Goal: Navigation & Orientation: Find specific page/section

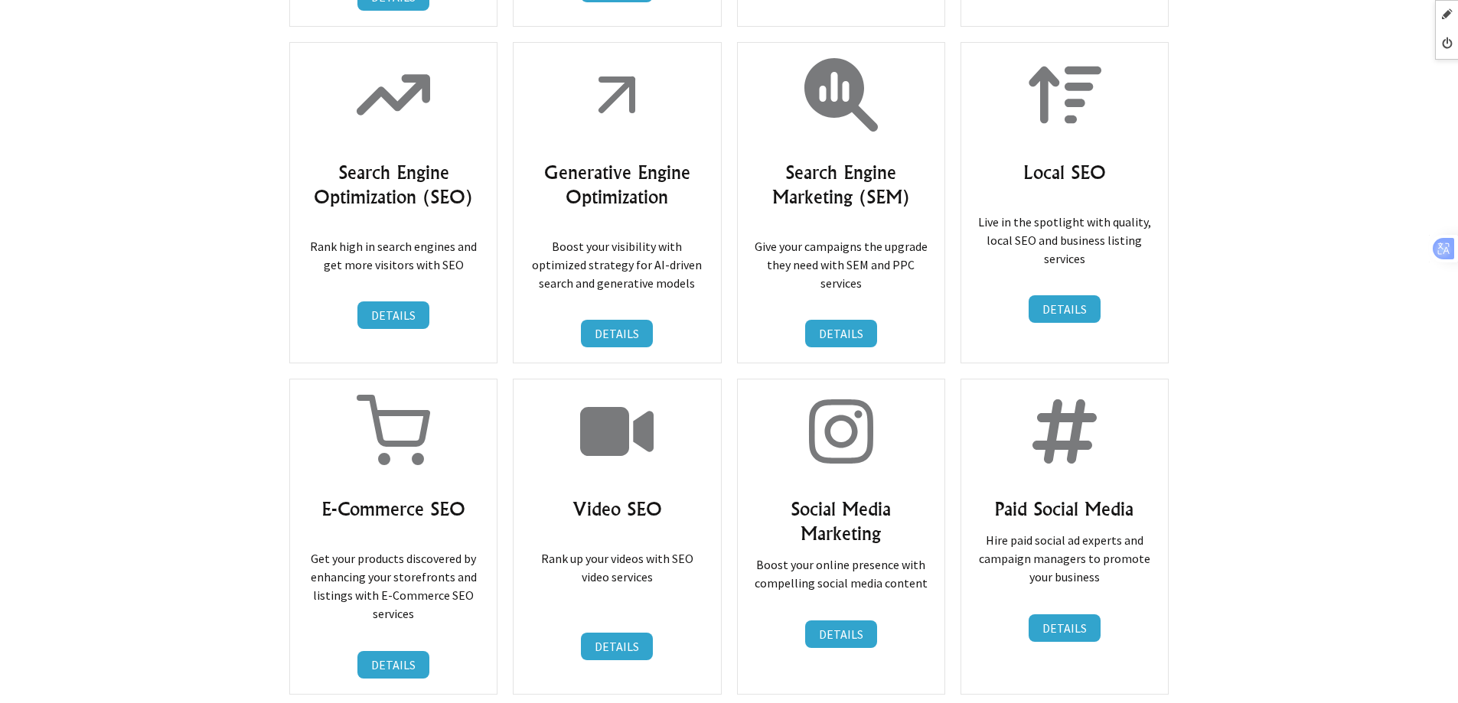
scroll to position [10101, 0]
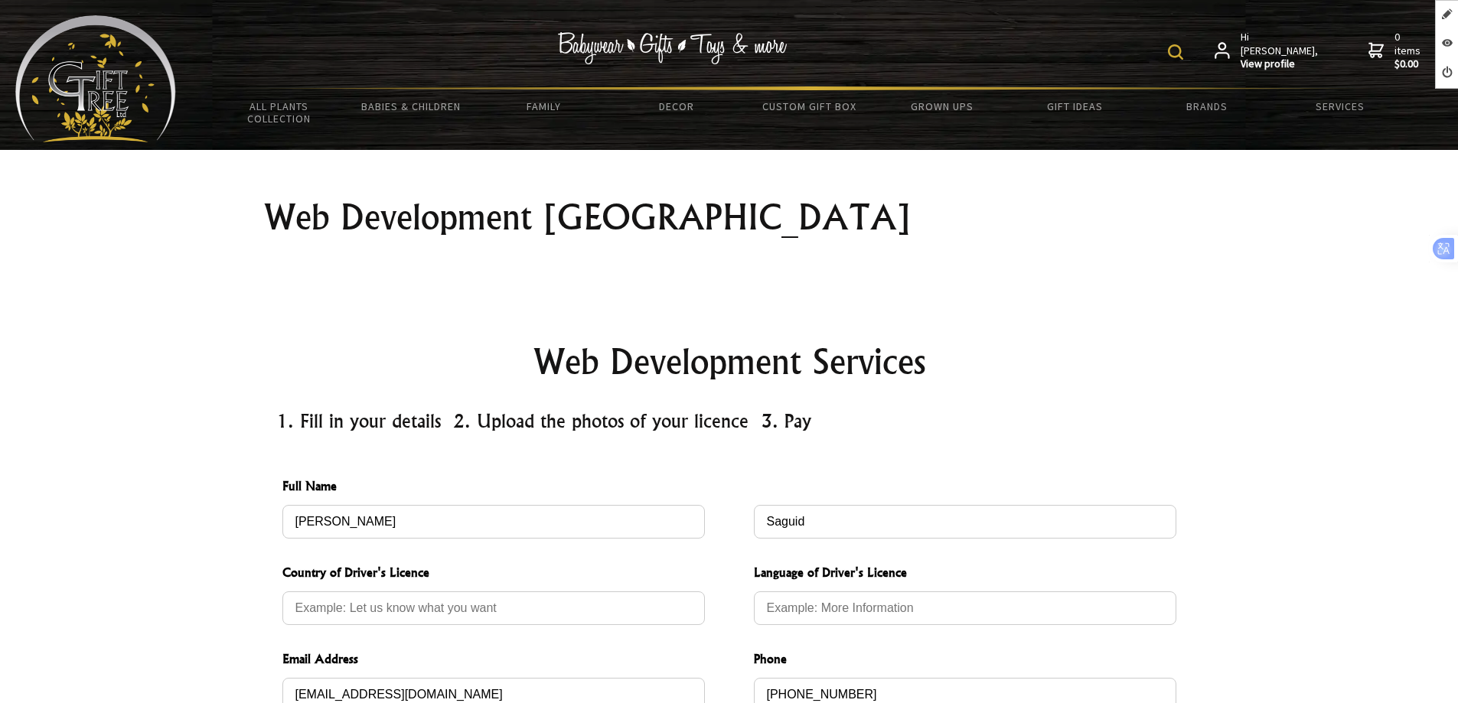
click at [739, 222] on h1 "Web Development Auckland" at bounding box center [729, 217] width 930 height 37
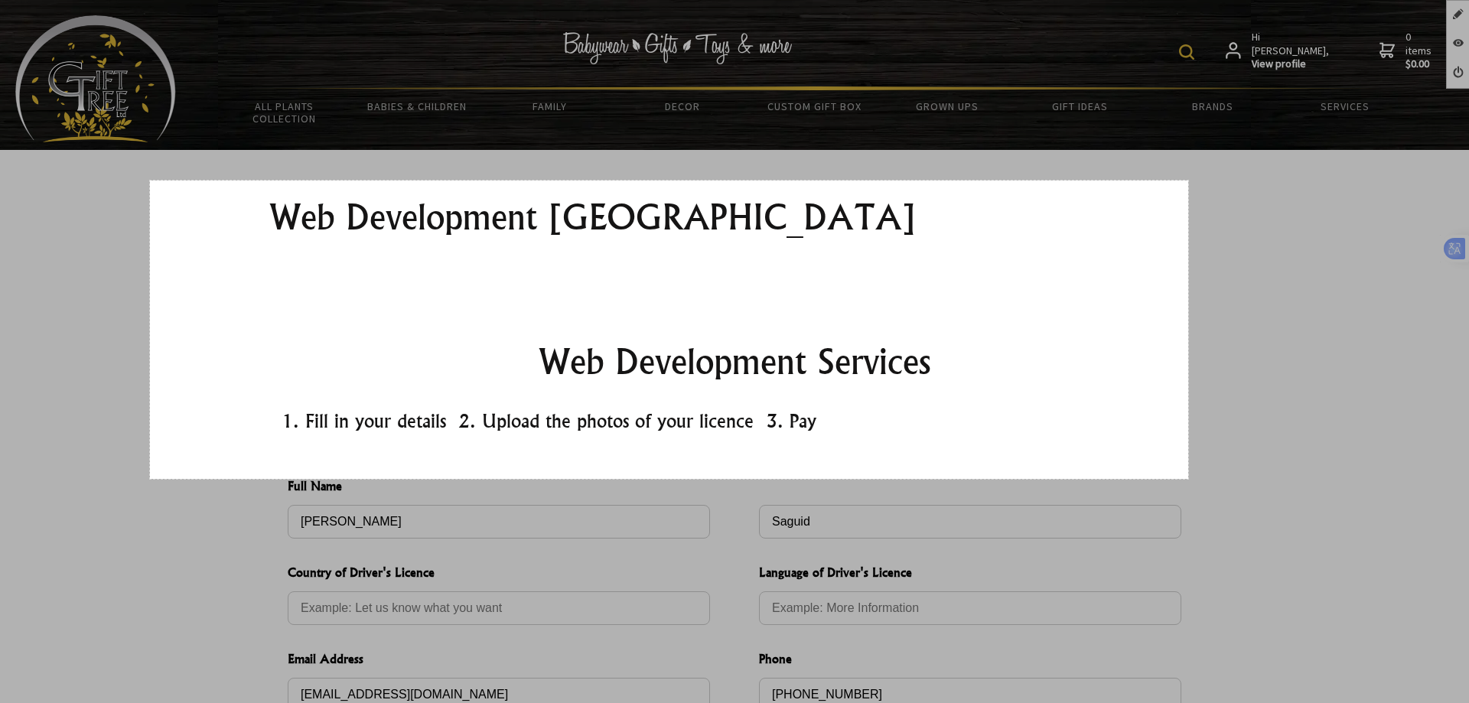
drag, startPoint x: 150, startPoint y: 181, endPoint x: 1188, endPoint y: 479, distance: 1080.4
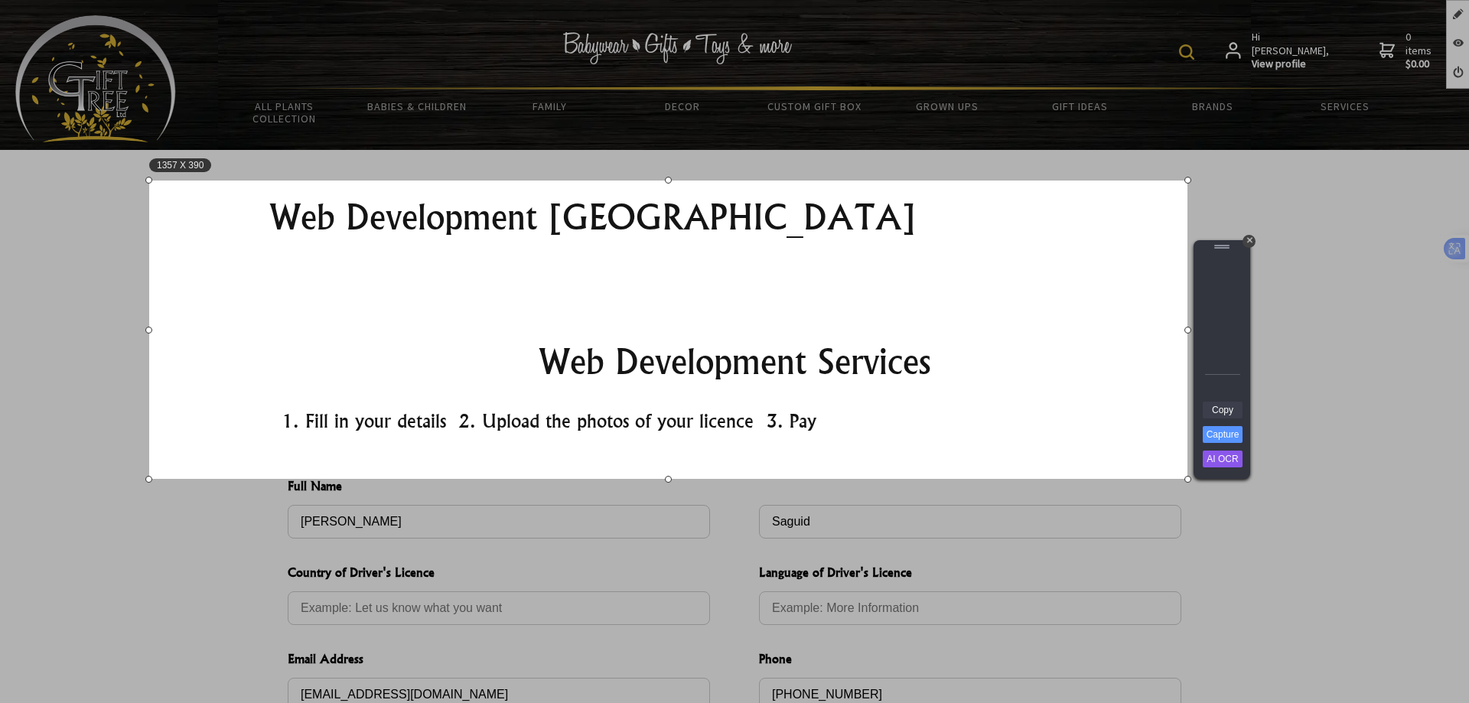
drag, startPoint x: 1067, startPoint y: 362, endPoint x: 1216, endPoint y: 406, distance: 154.7
click at [1216, 406] on link "Copy" at bounding box center [1223, 410] width 40 height 17
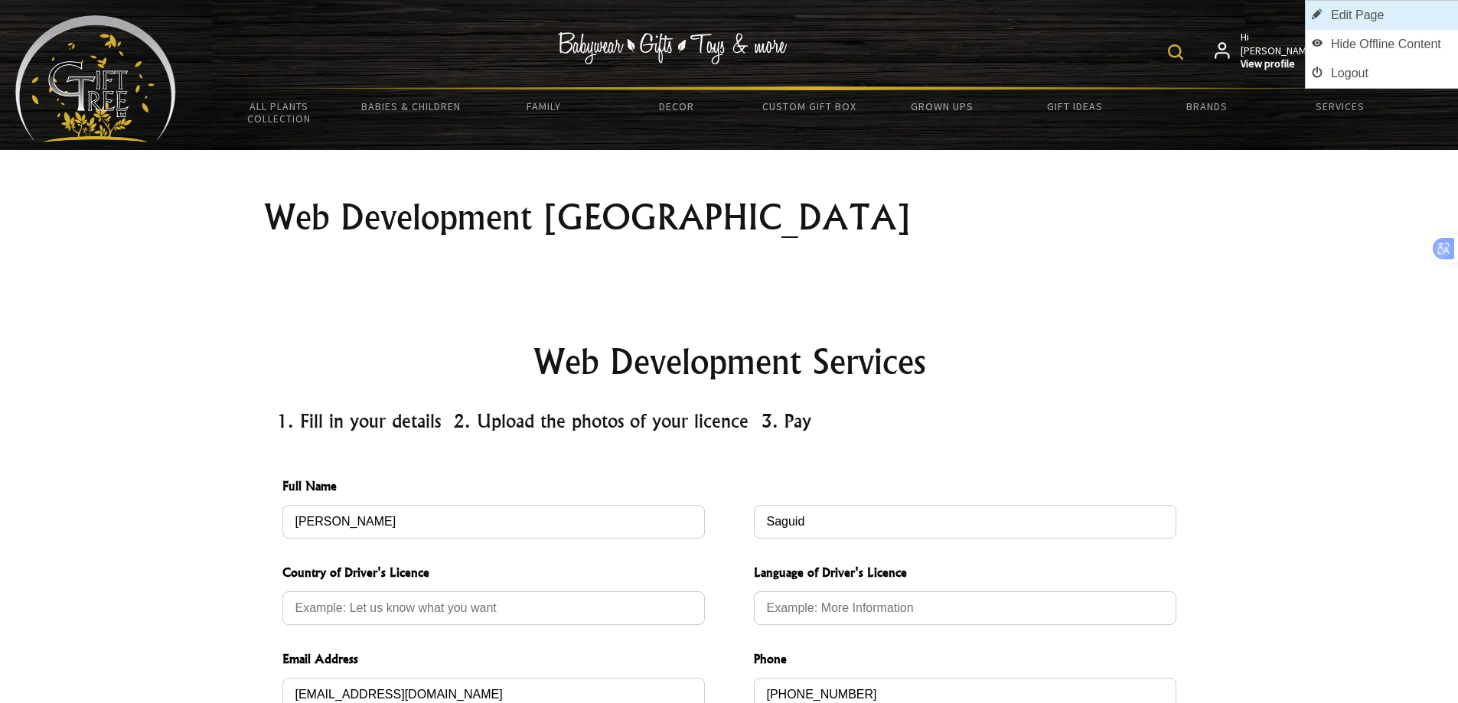
click at [1380, 15] on link "Edit Page" at bounding box center [1381, 15] width 152 height 29
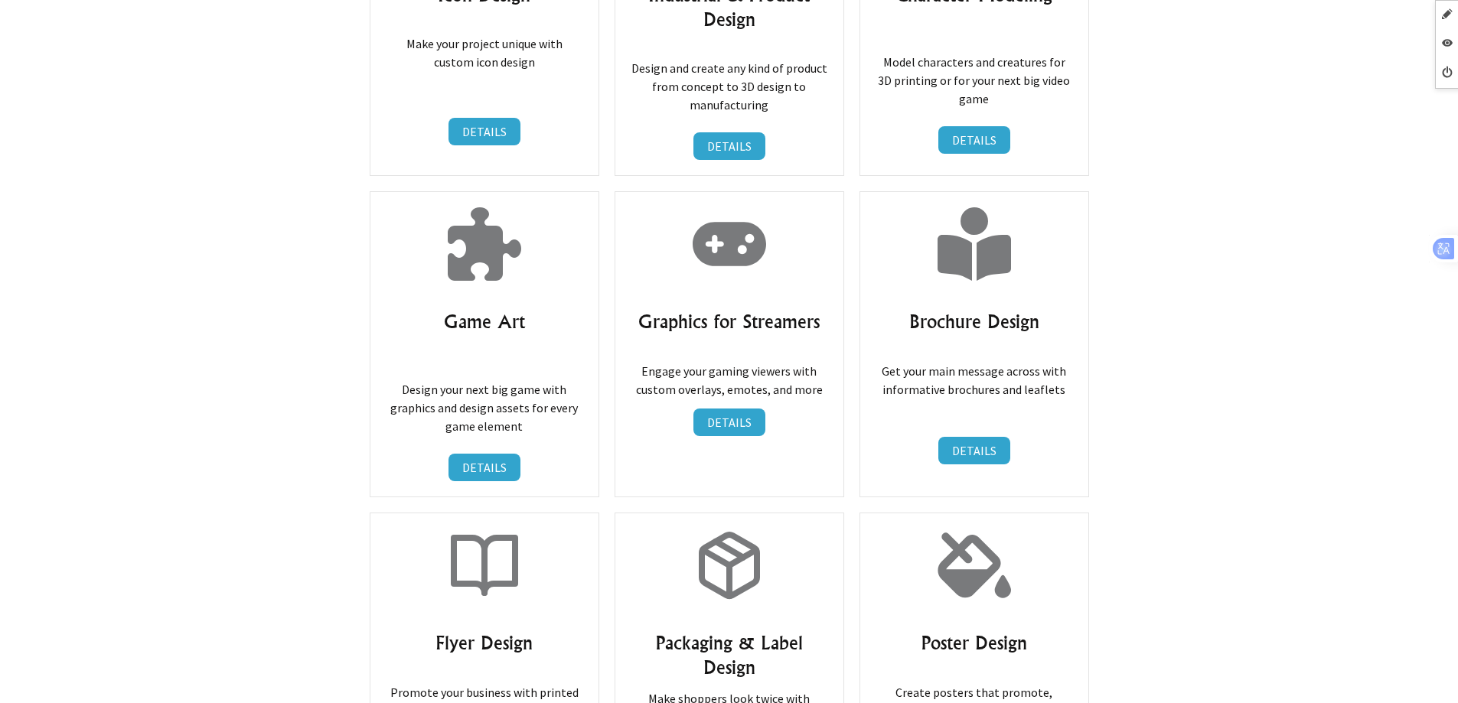
scroll to position [3752, 0]
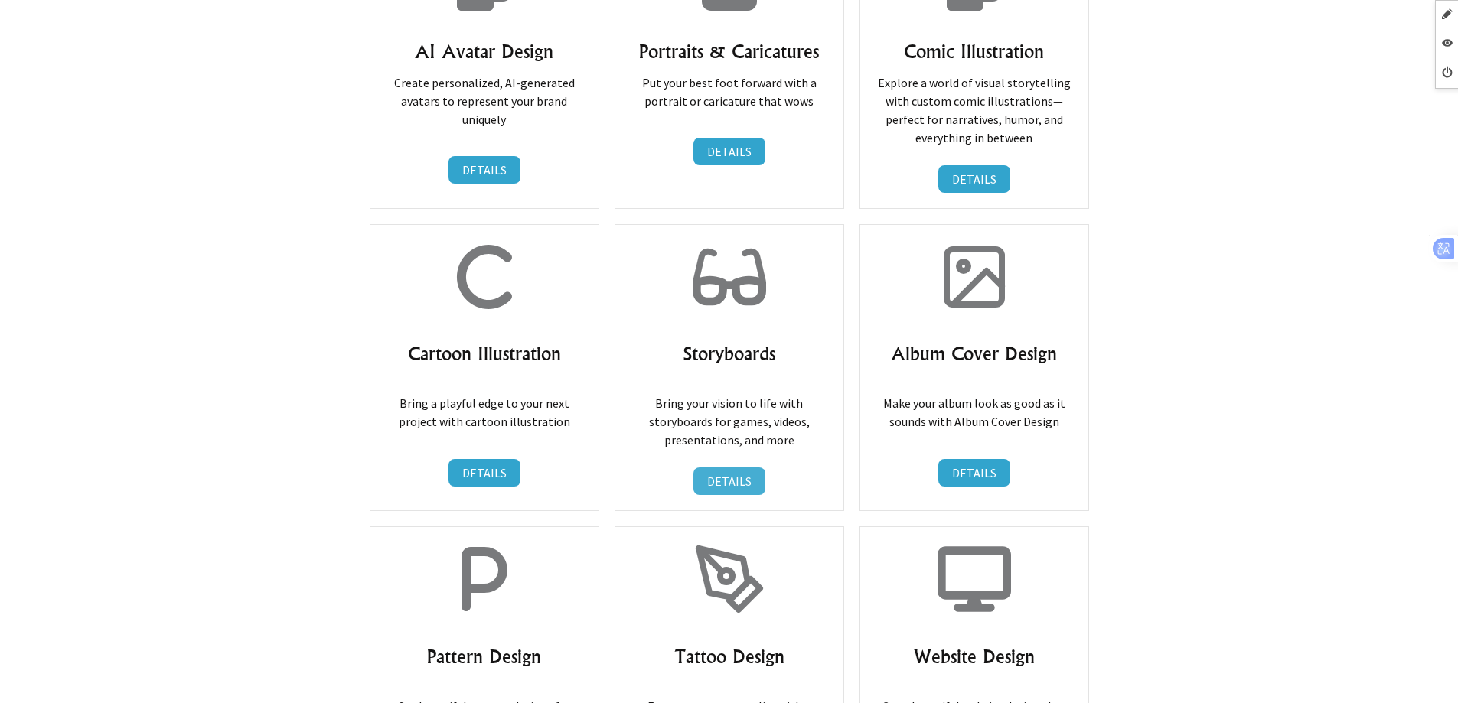
click at [746, 468] on link "DETAILS" at bounding box center [729, 482] width 72 height 28
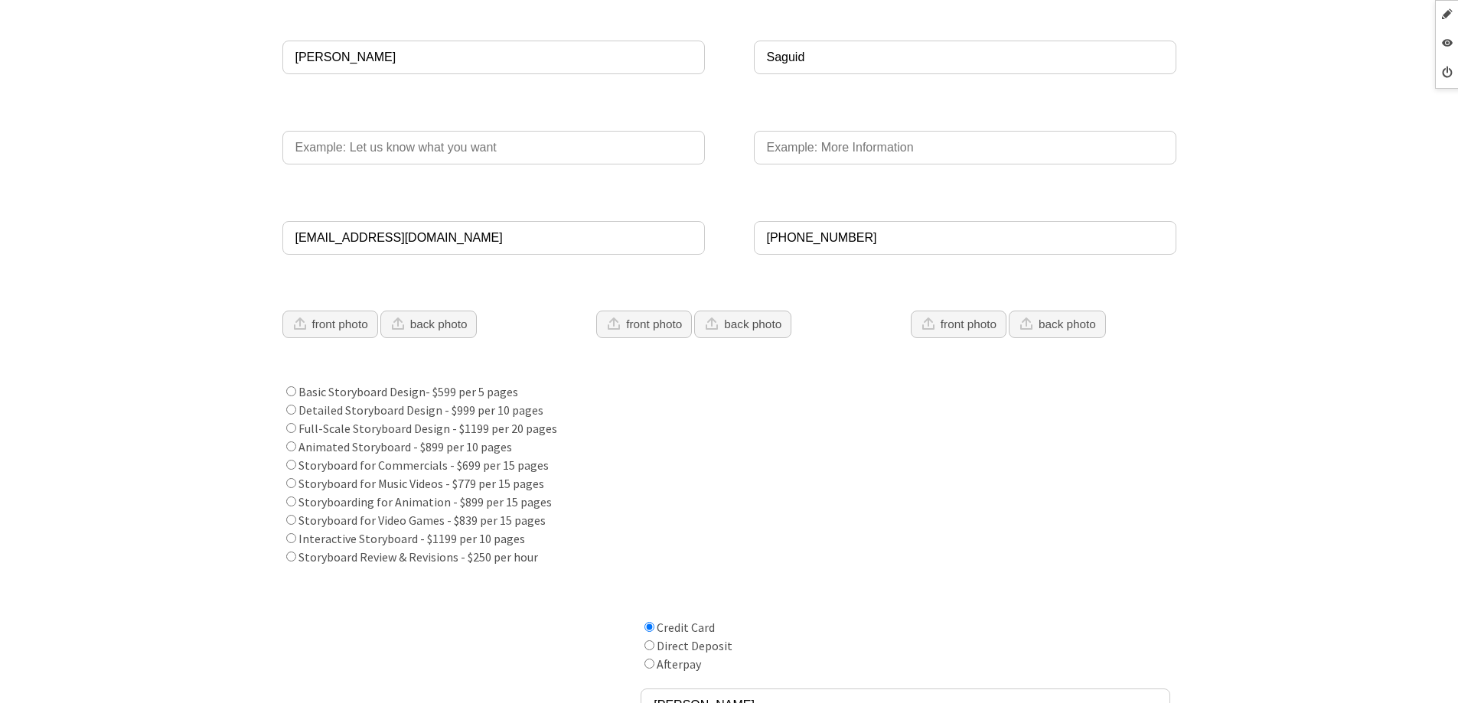
scroll to position [383, 0]
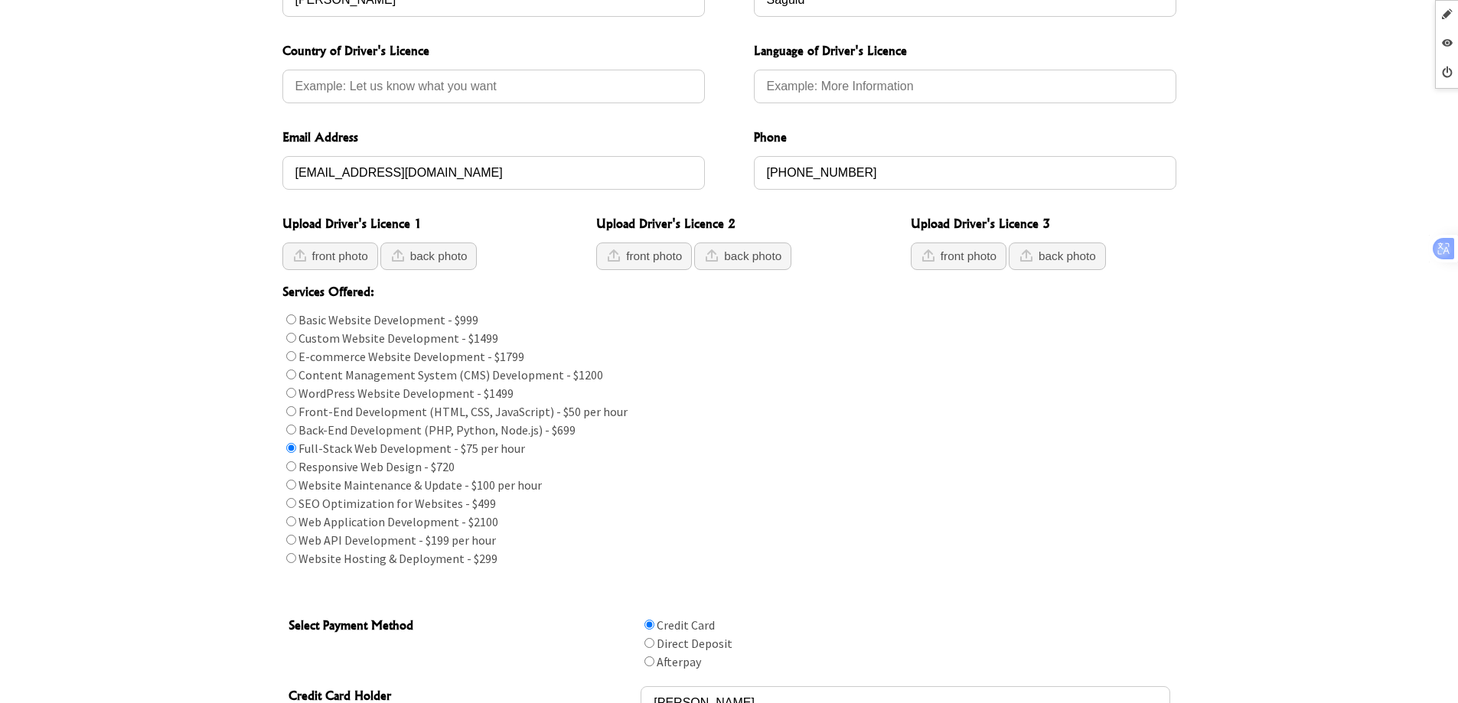
scroll to position [306, 0]
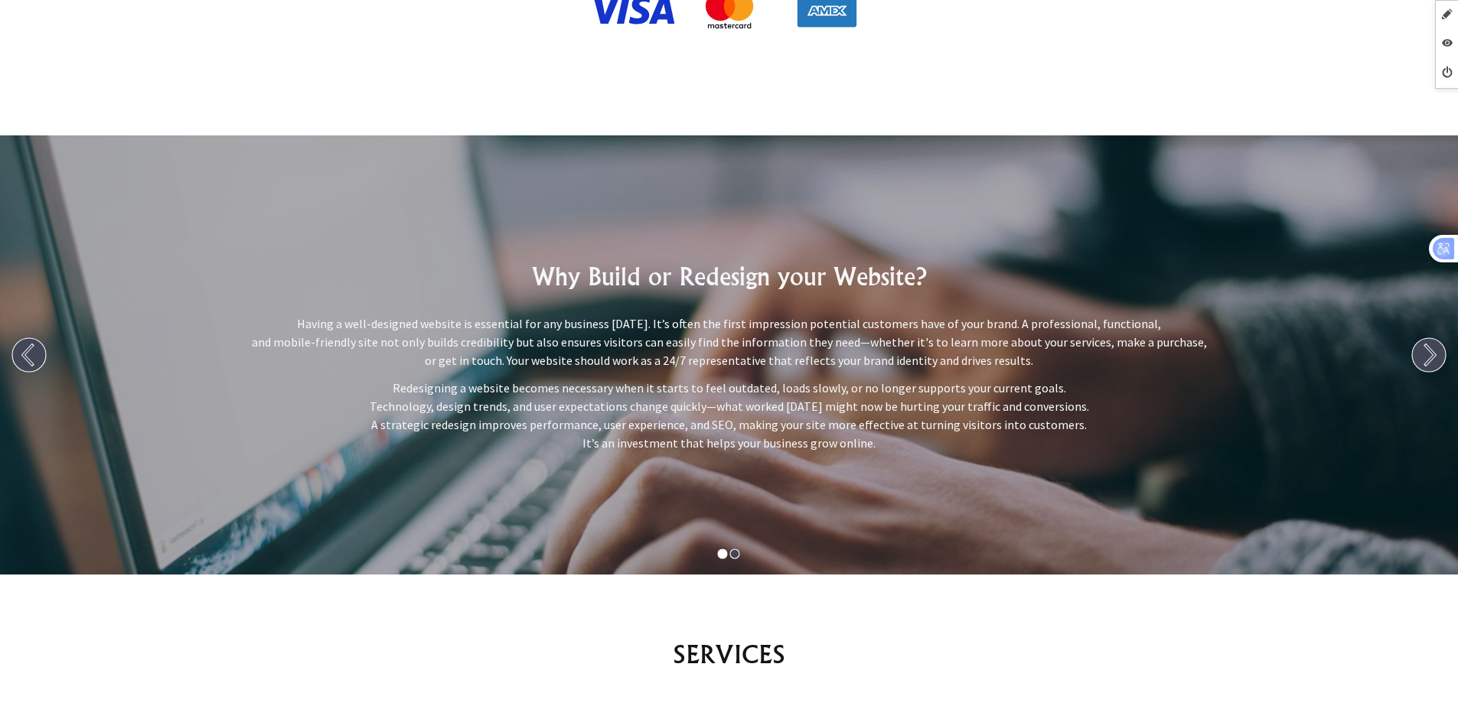
scroll to position [1454, 0]
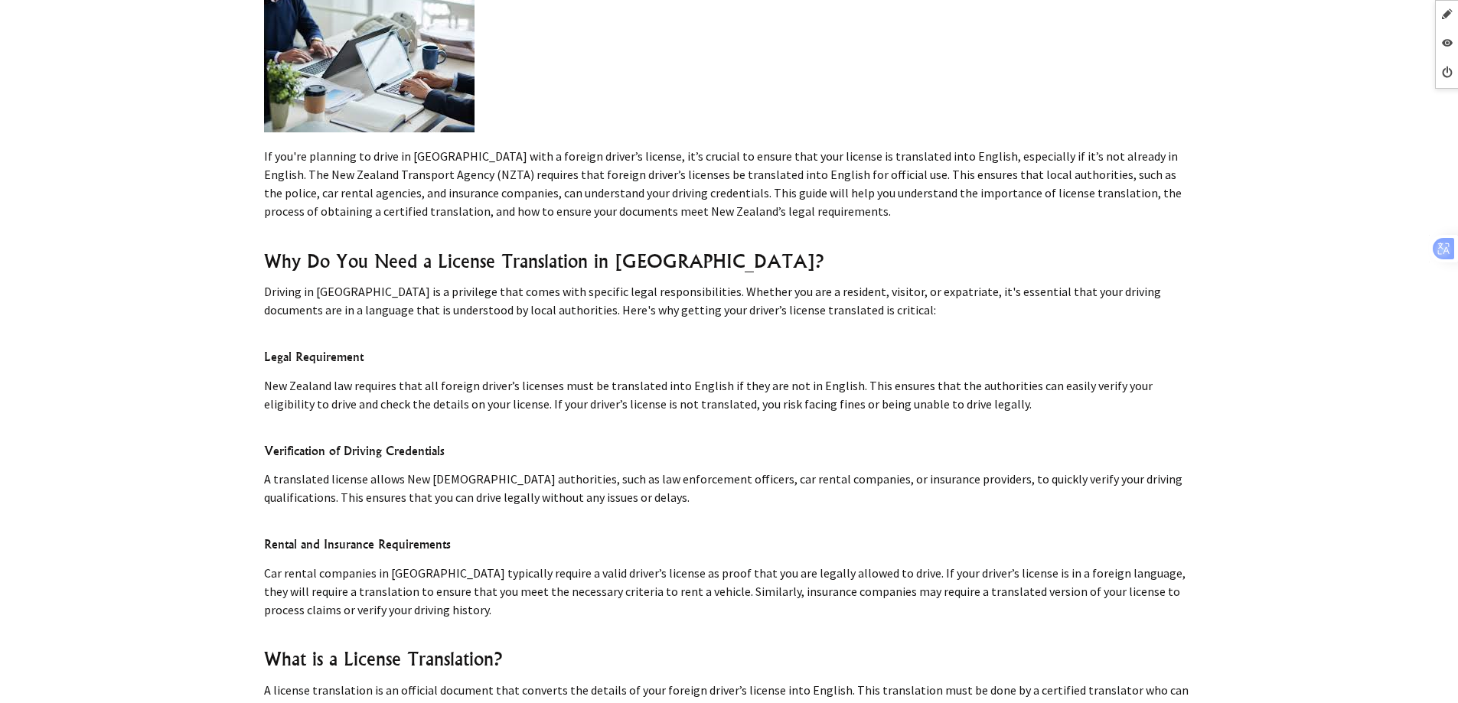
scroll to position [77, 0]
